Goal: Information Seeking & Learning: Learn about a topic

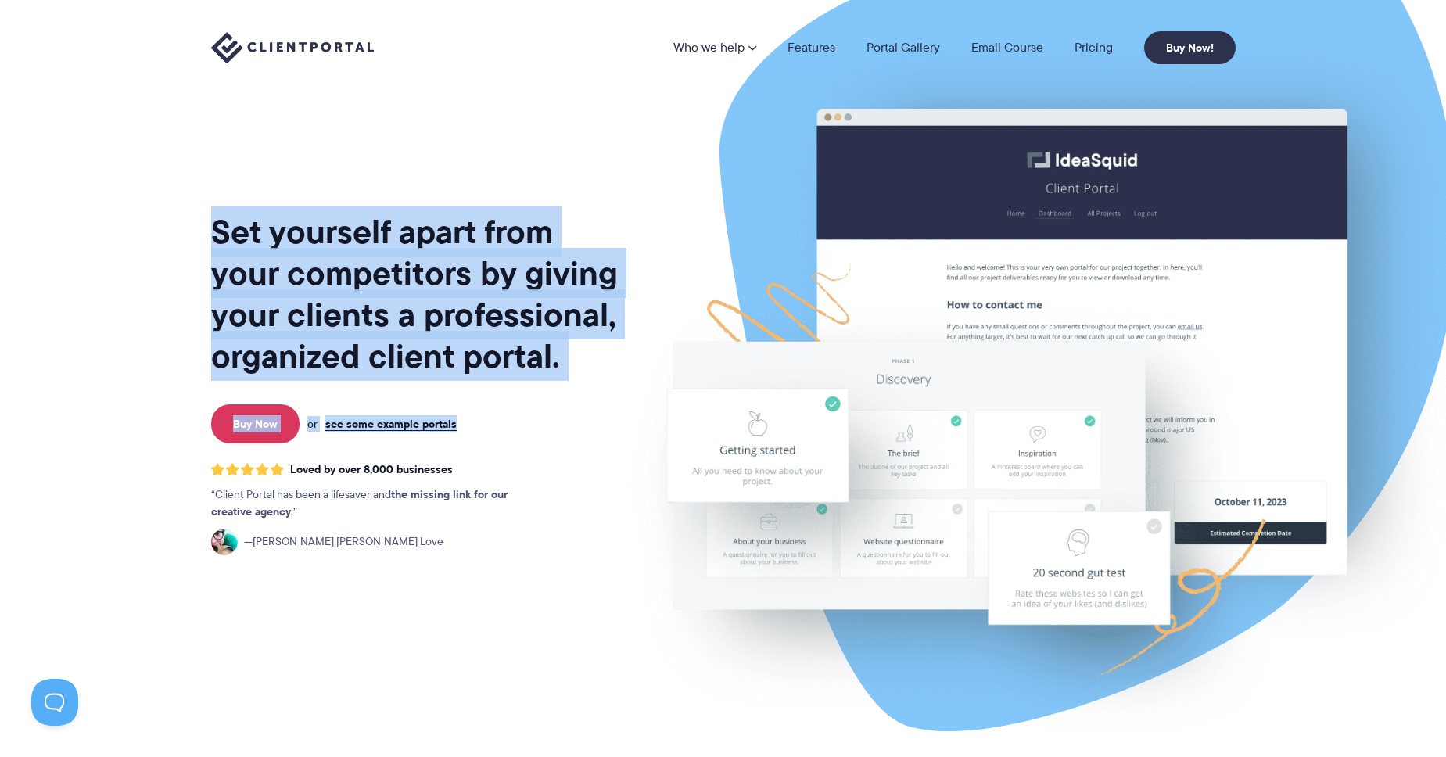
drag, startPoint x: 479, startPoint y: 199, endPoint x: 536, endPoint y: 443, distance: 250.8
click at [536, 442] on div "Set yourself apart from your competitors by giving your clients a professional,…" at bounding box center [416, 388] width 410 height 750
click at [540, 442] on p "Buy Now or see some example portals" at bounding box center [416, 423] width 418 height 39
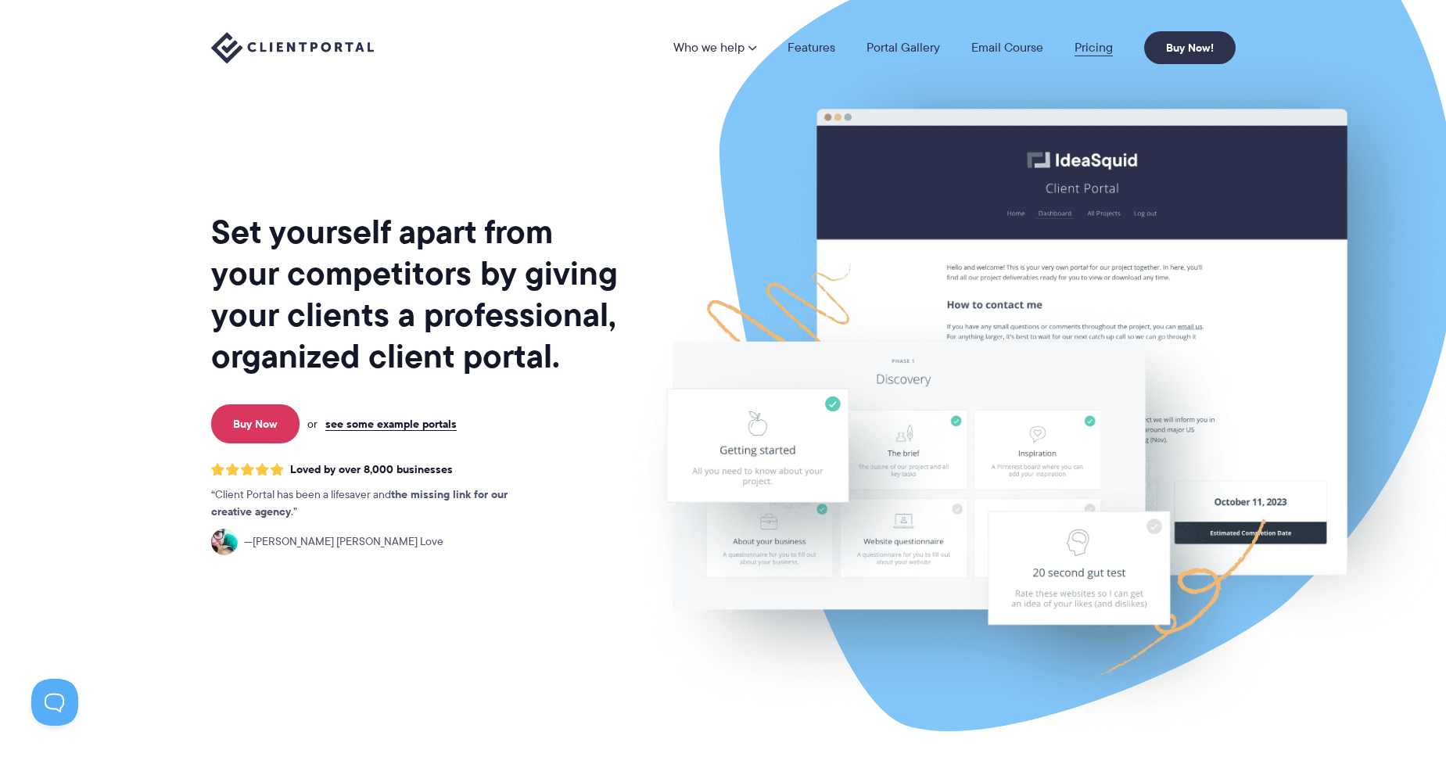
click at [1091, 43] on link "Pricing" at bounding box center [1093, 47] width 38 height 13
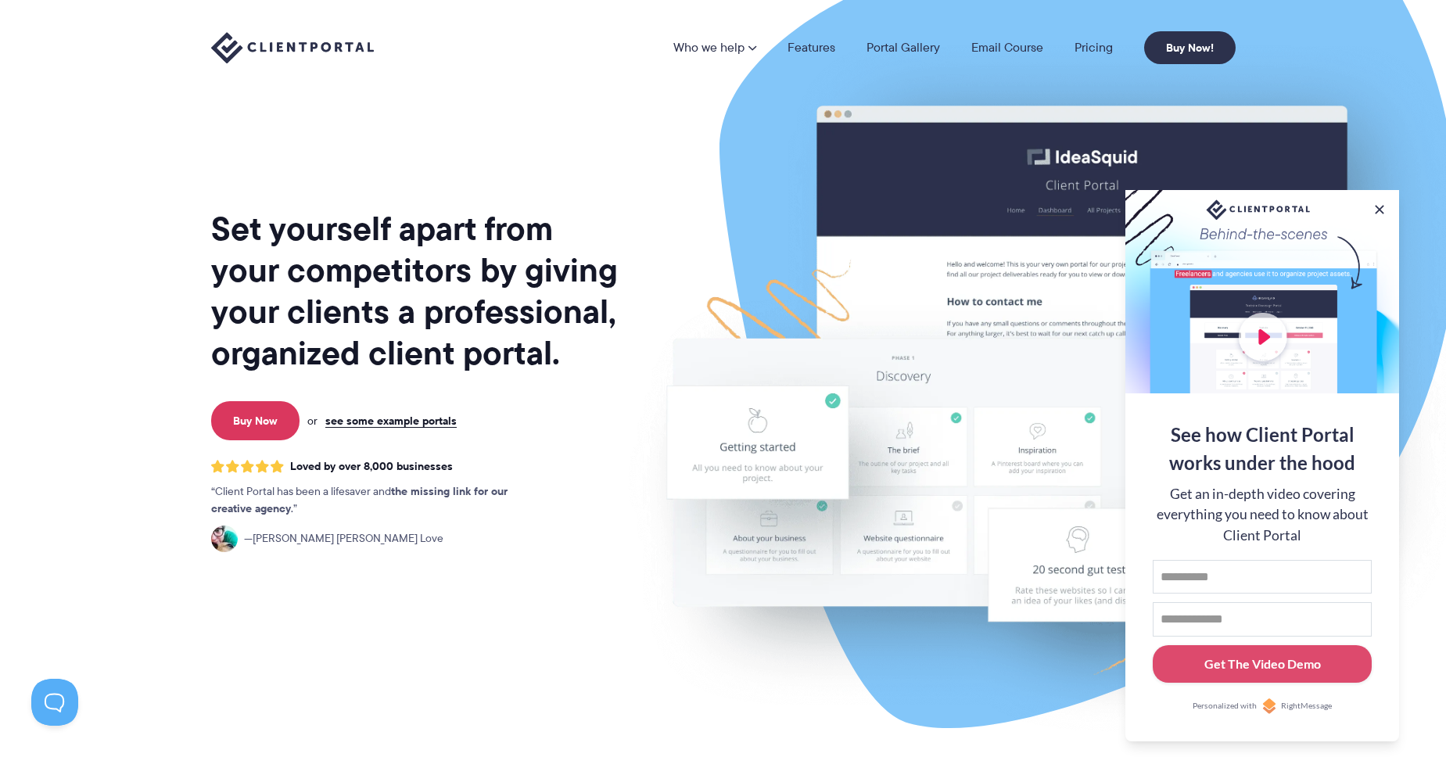
scroll to position [515, 0]
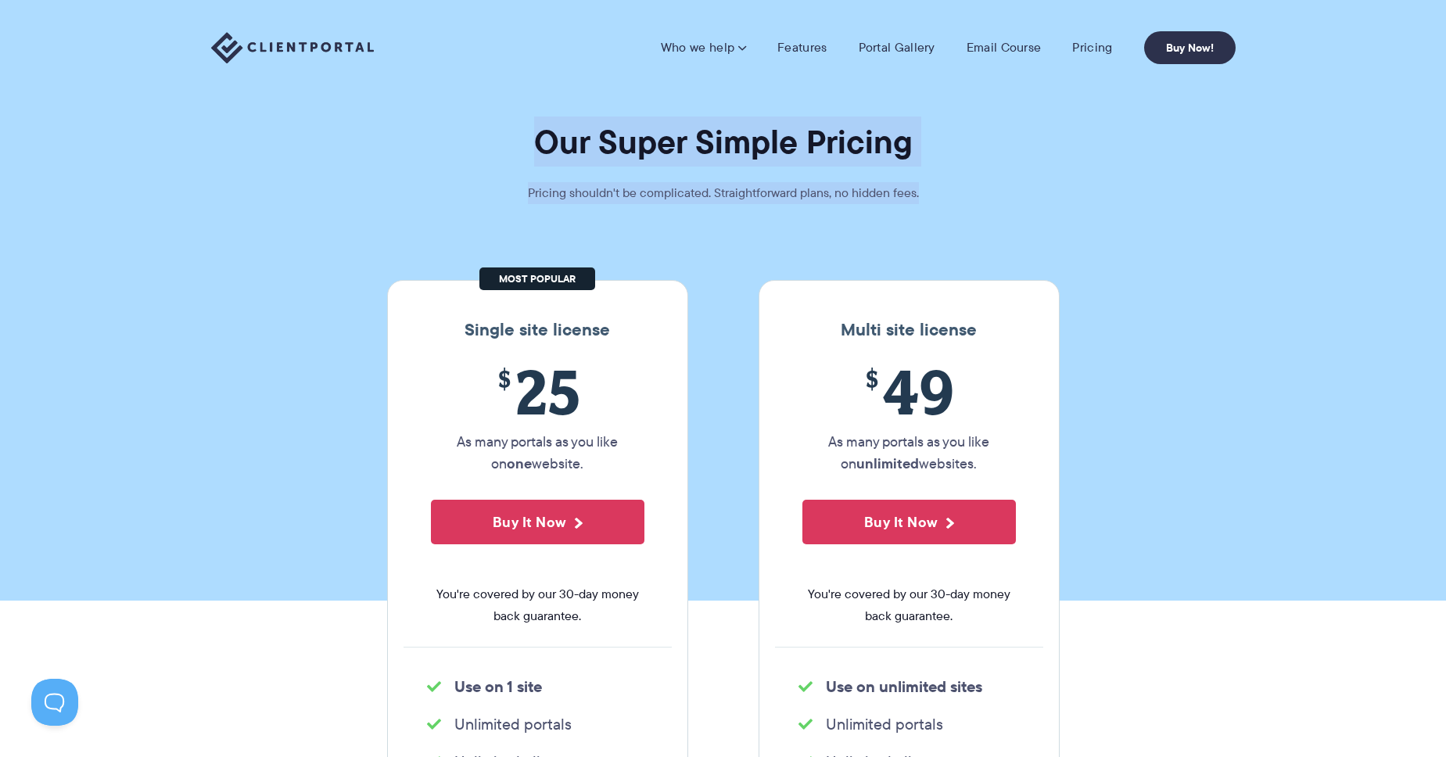
drag, startPoint x: 502, startPoint y: 124, endPoint x: 1200, endPoint y: 431, distance: 761.9
click at [1164, 403] on section "Our Super Simple Pricing Pricing shouldn't be complicated. Straightforward plan…" at bounding box center [723, 300] width 1446 height 601
click at [1200, 431] on section "Our Super Simple Pricing Pricing shouldn't be complicated. Straightforward plan…" at bounding box center [723, 300] width 1446 height 601
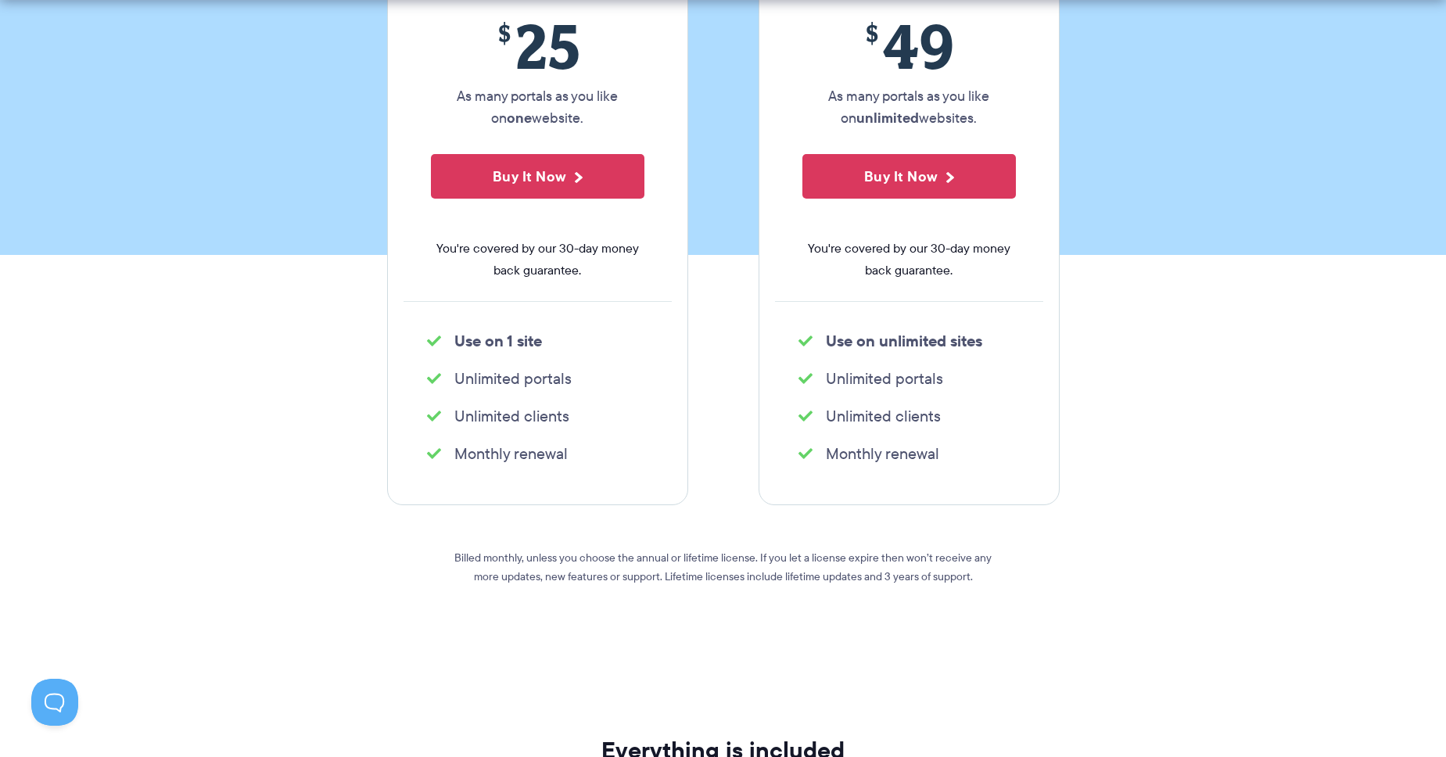
scroll to position [483, 0]
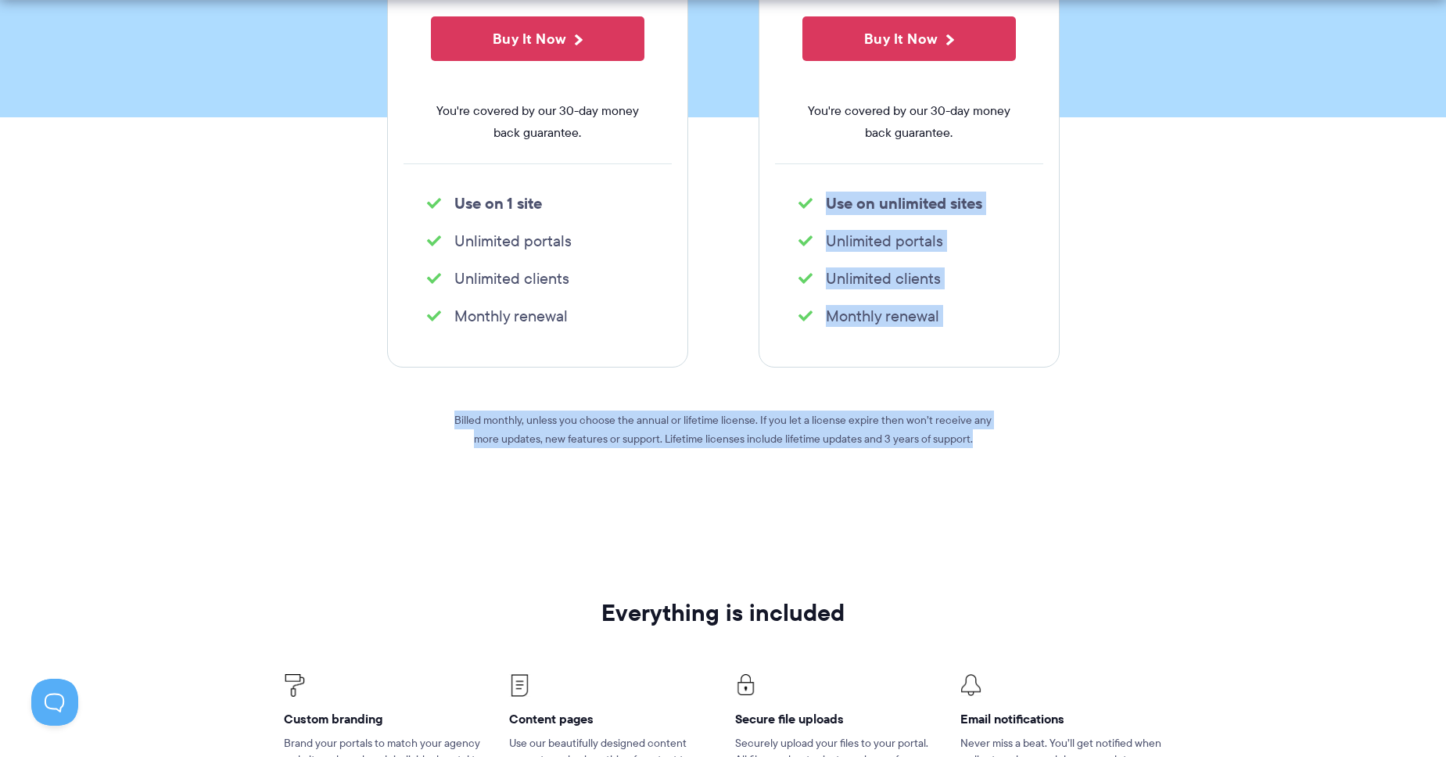
drag, startPoint x: 1070, startPoint y: 169, endPoint x: 1110, endPoint y: 540, distance: 372.8
click at [1065, 451] on section "Single site license $ 25 As many portals as you like on one website. Buy It Now…" at bounding box center [723, 147] width 1446 height 795
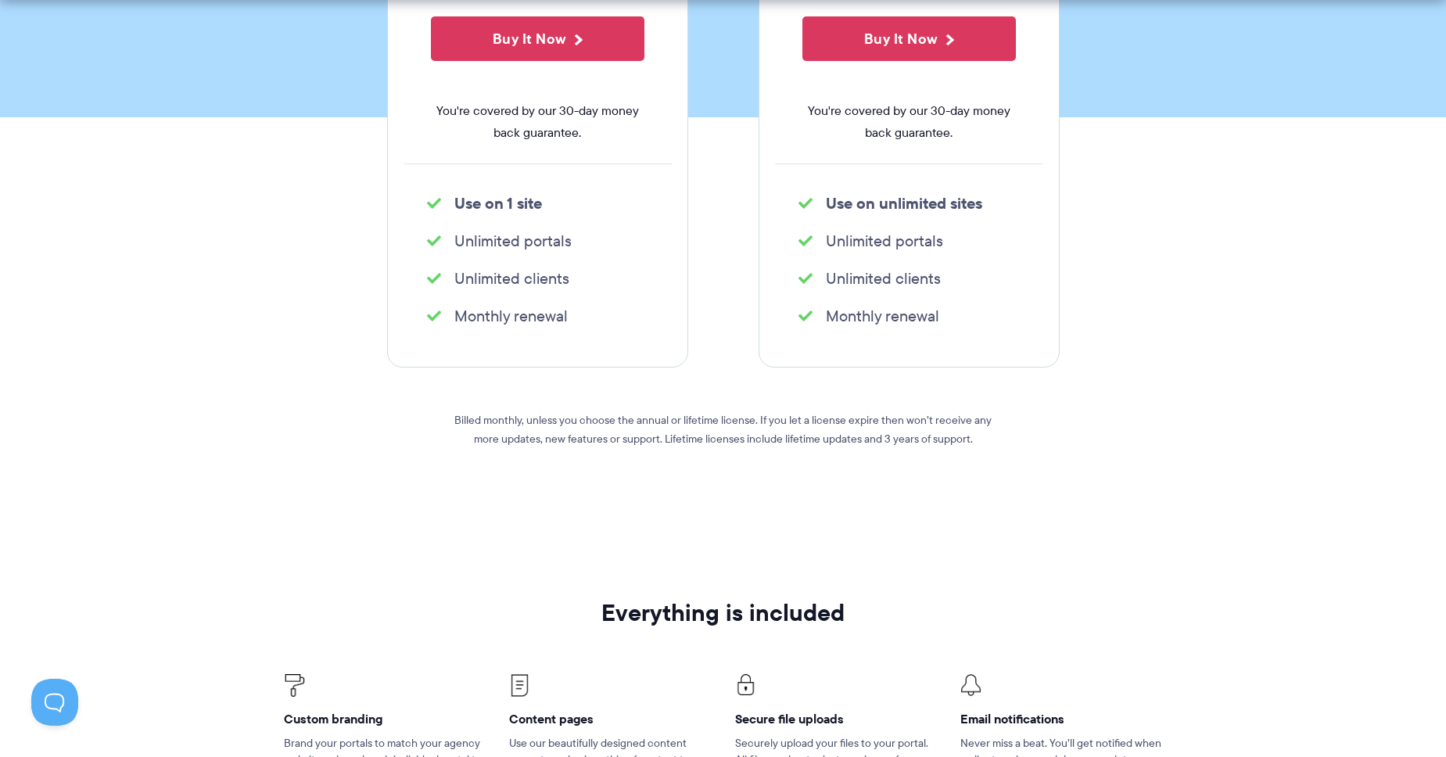
drag, startPoint x: 1110, startPoint y: 536, endPoint x: 1108, endPoint y: 527, distance: 9.5
click at [1110, 536] on section "Single site license $ 25 As many portals as you like on one website. Buy It Now…" at bounding box center [723, 147] width 1446 height 795
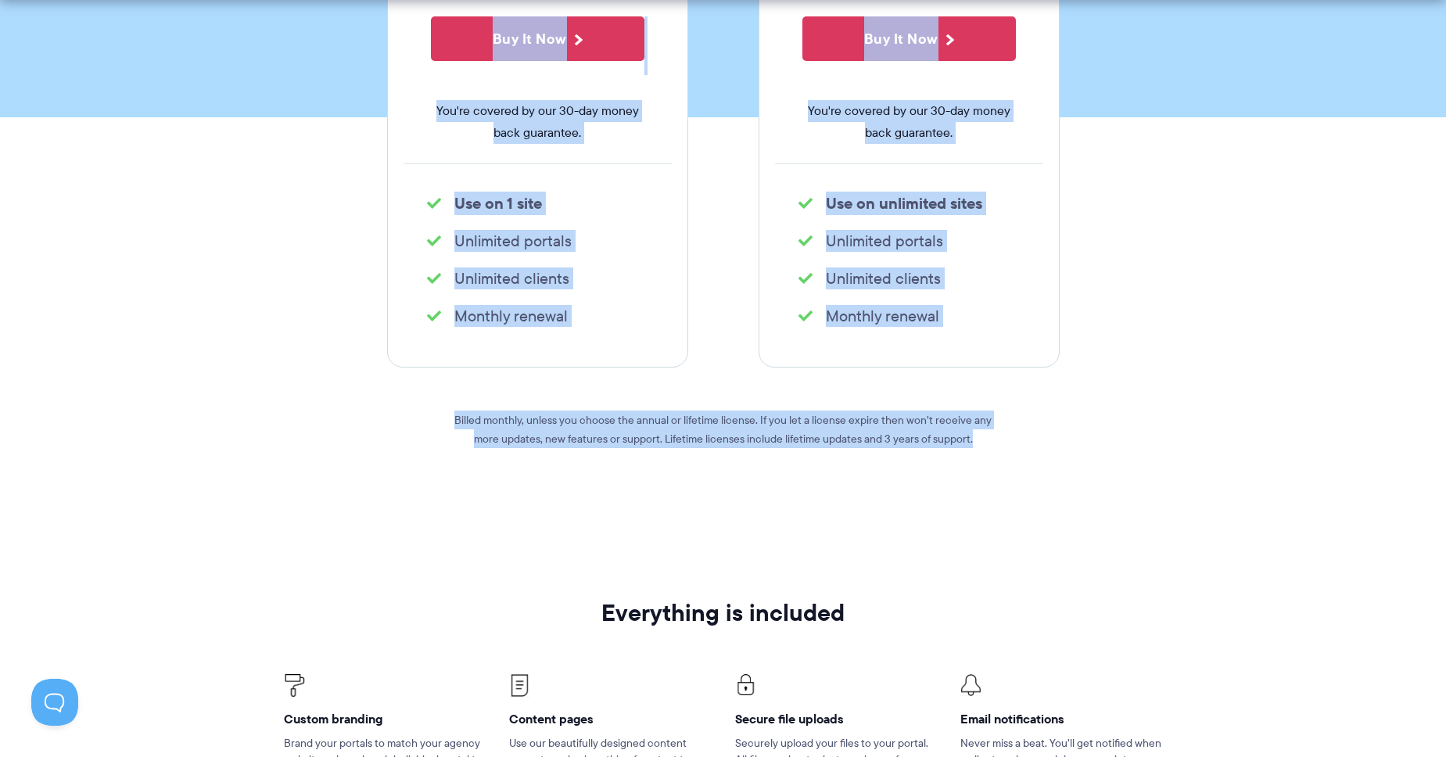
drag, startPoint x: 1101, startPoint y: 497, endPoint x: 205, endPoint y: 74, distance: 991.4
drag, startPoint x: 231, startPoint y: 86, endPoint x: 1387, endPoint y: 637, distance: 1281.3
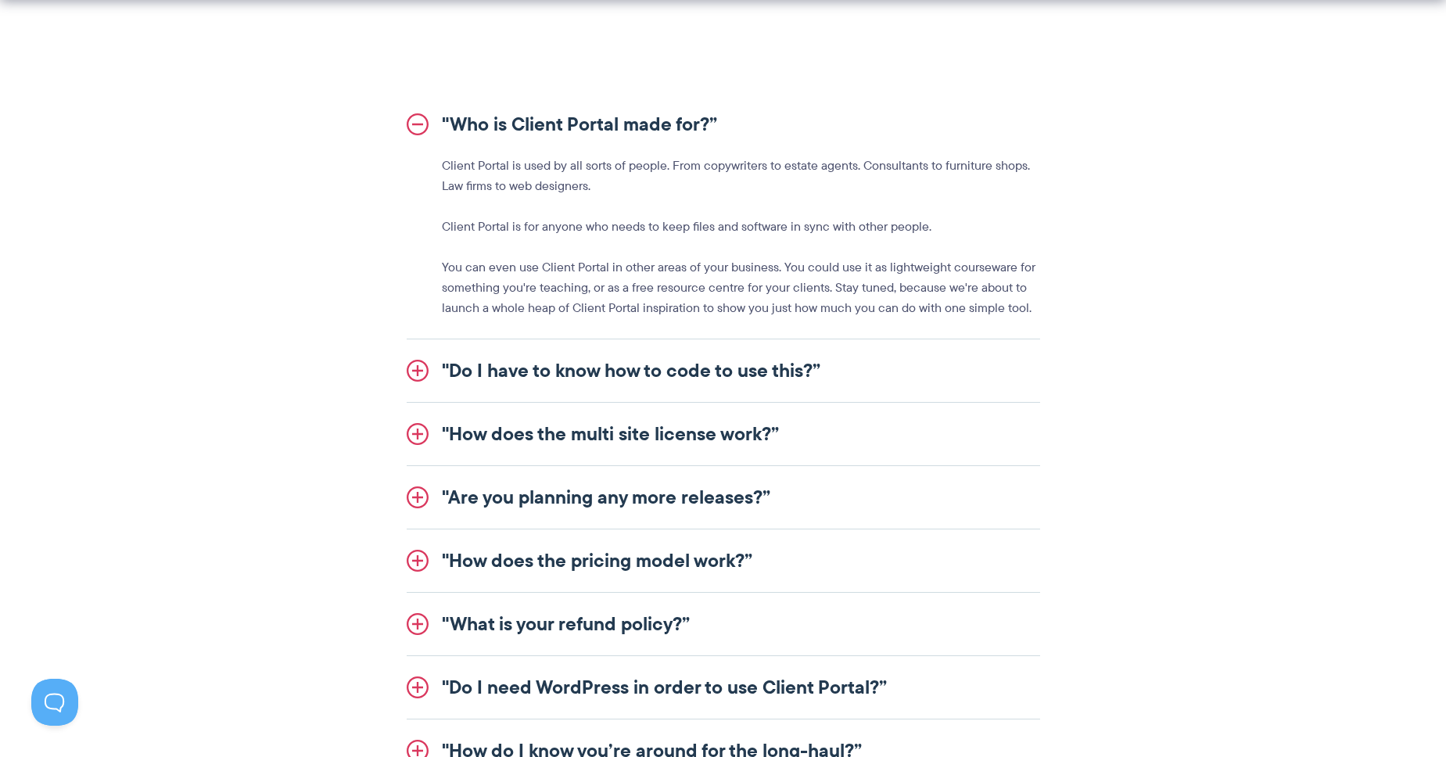
scroll to position [1838, 0]
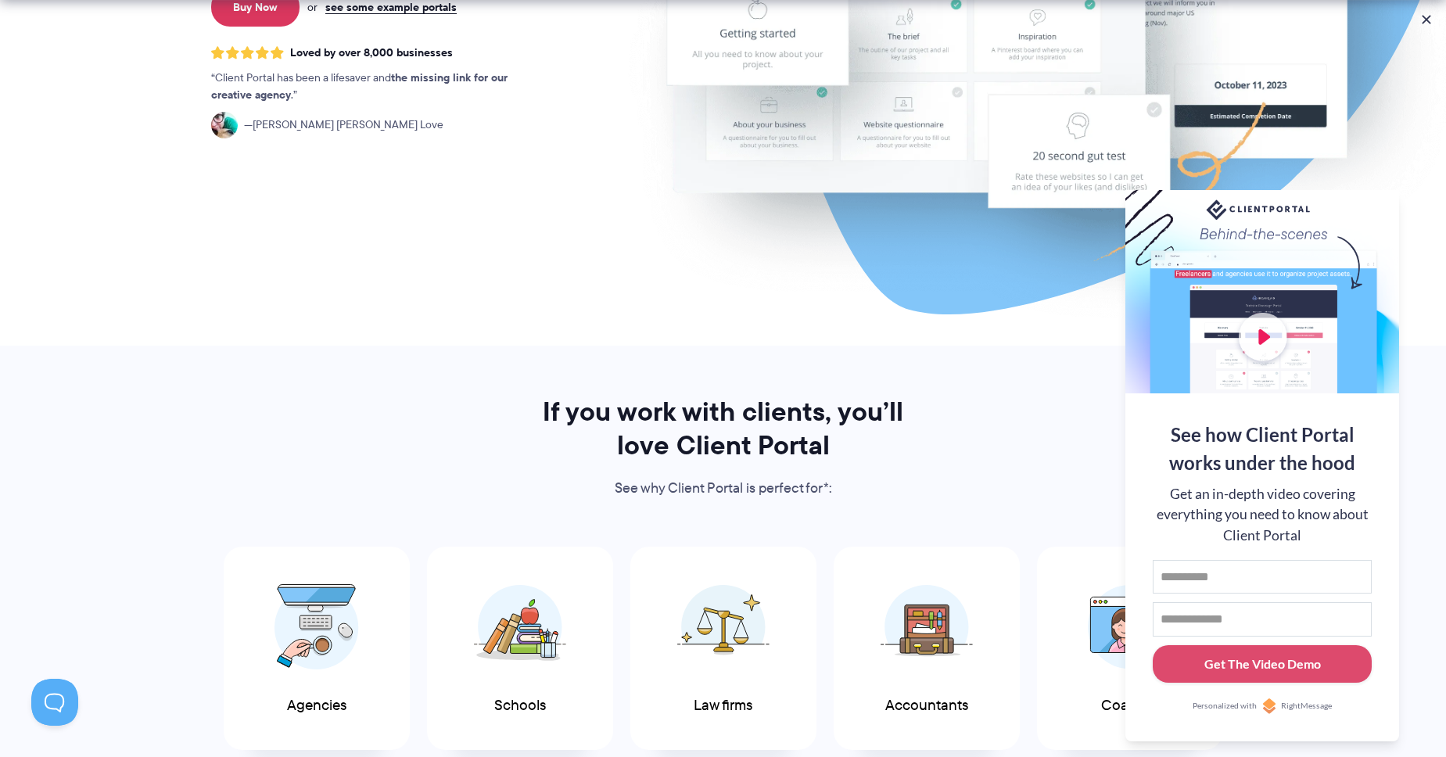
scroll to position [691, 0]
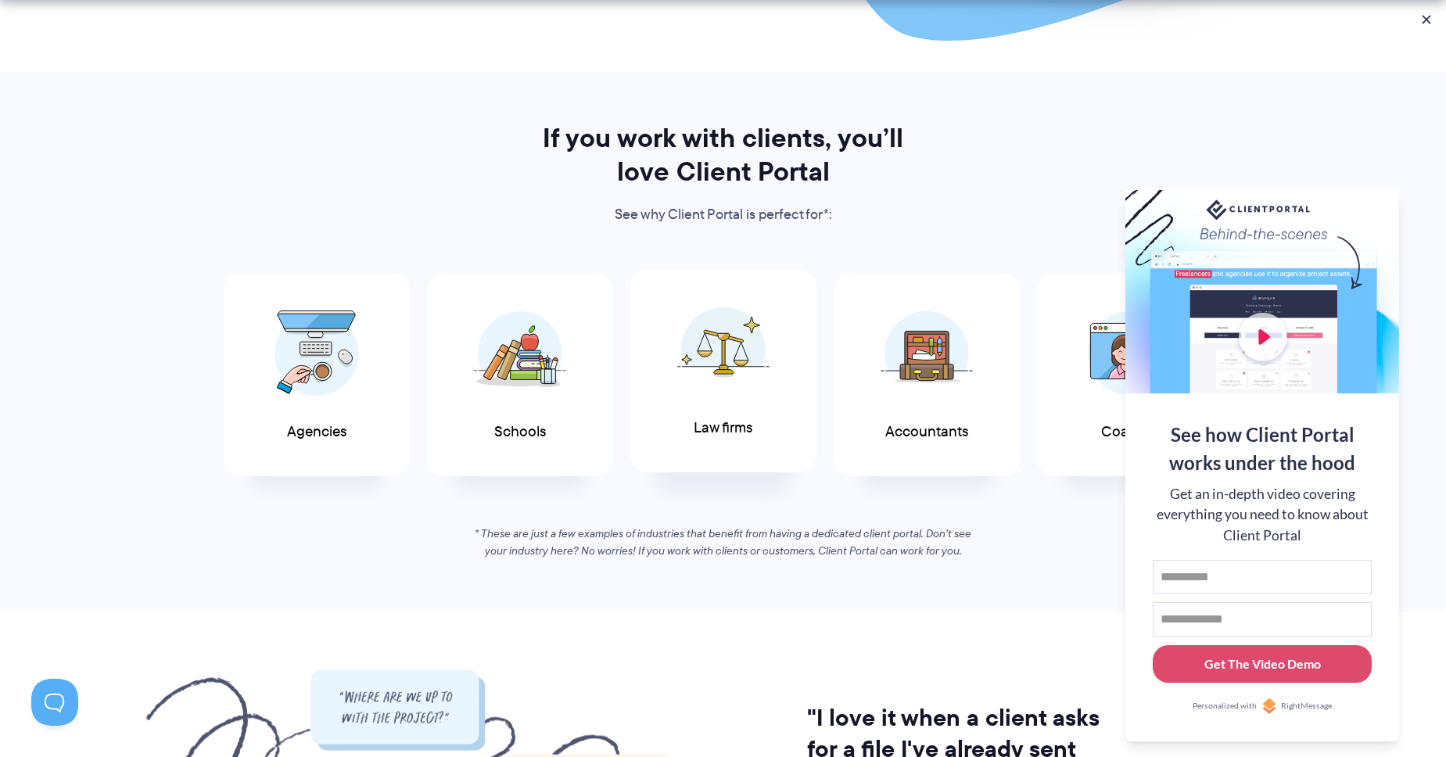
click at [747, 447] on div "Law firms" at bounding box center [723, 371] width 186 height 204
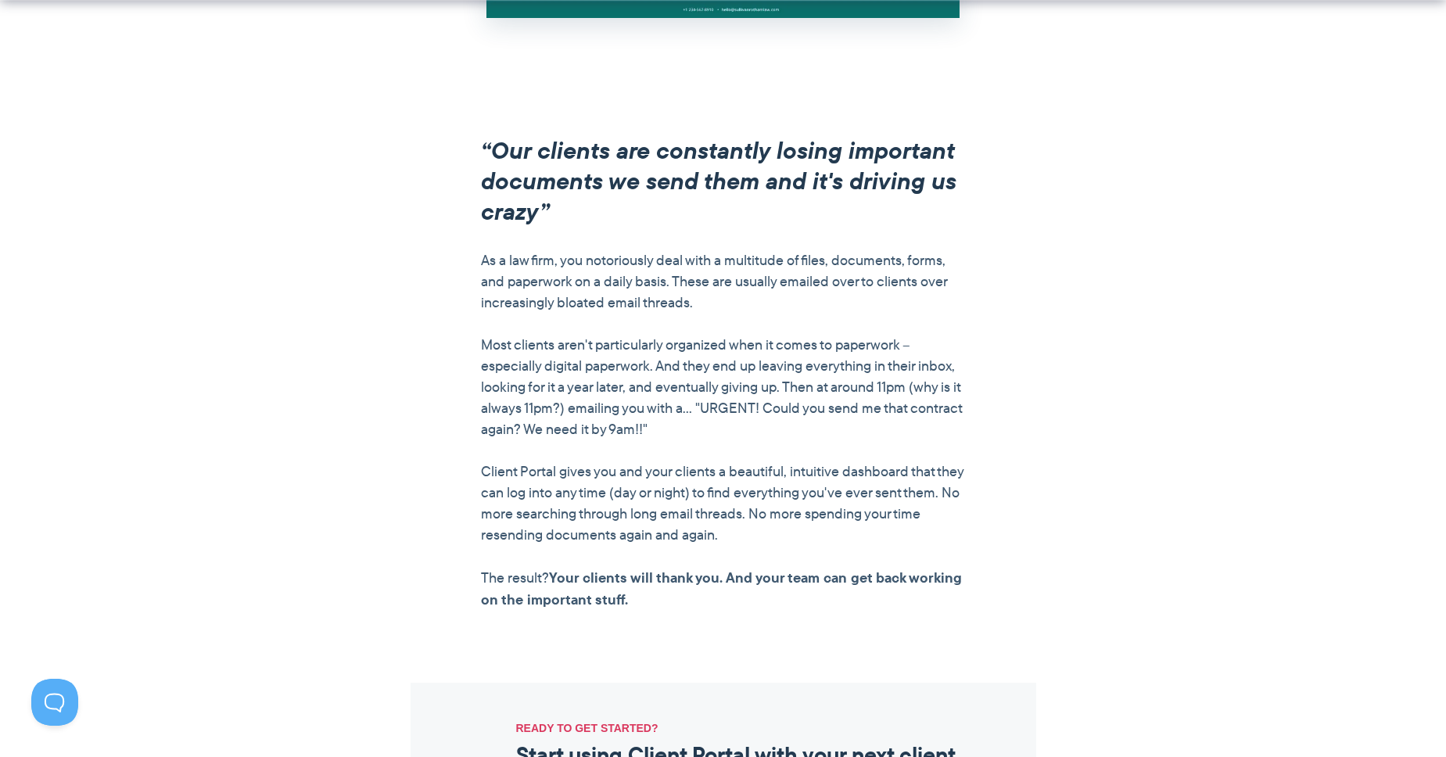
scroll to position [1134, 0]
